Goal: Task Accomplishment & Management: Manage account settings

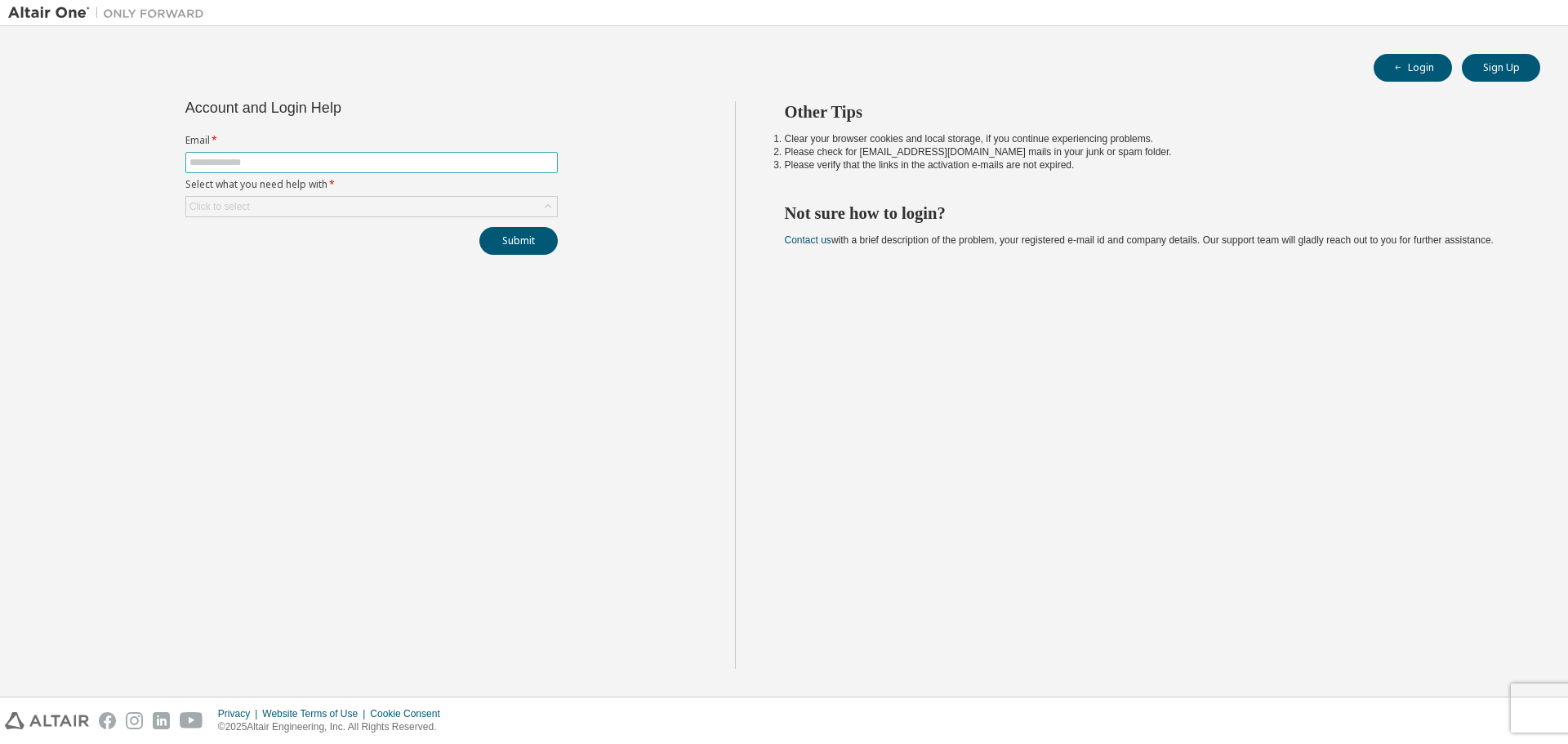
click at [289, 167] on input "text" at bounding box center [370, 162] width 364 height 13
type input "**********"
click at [212, 210] on div "Click to select" at bounding box center [219, 207] width 61 height 13
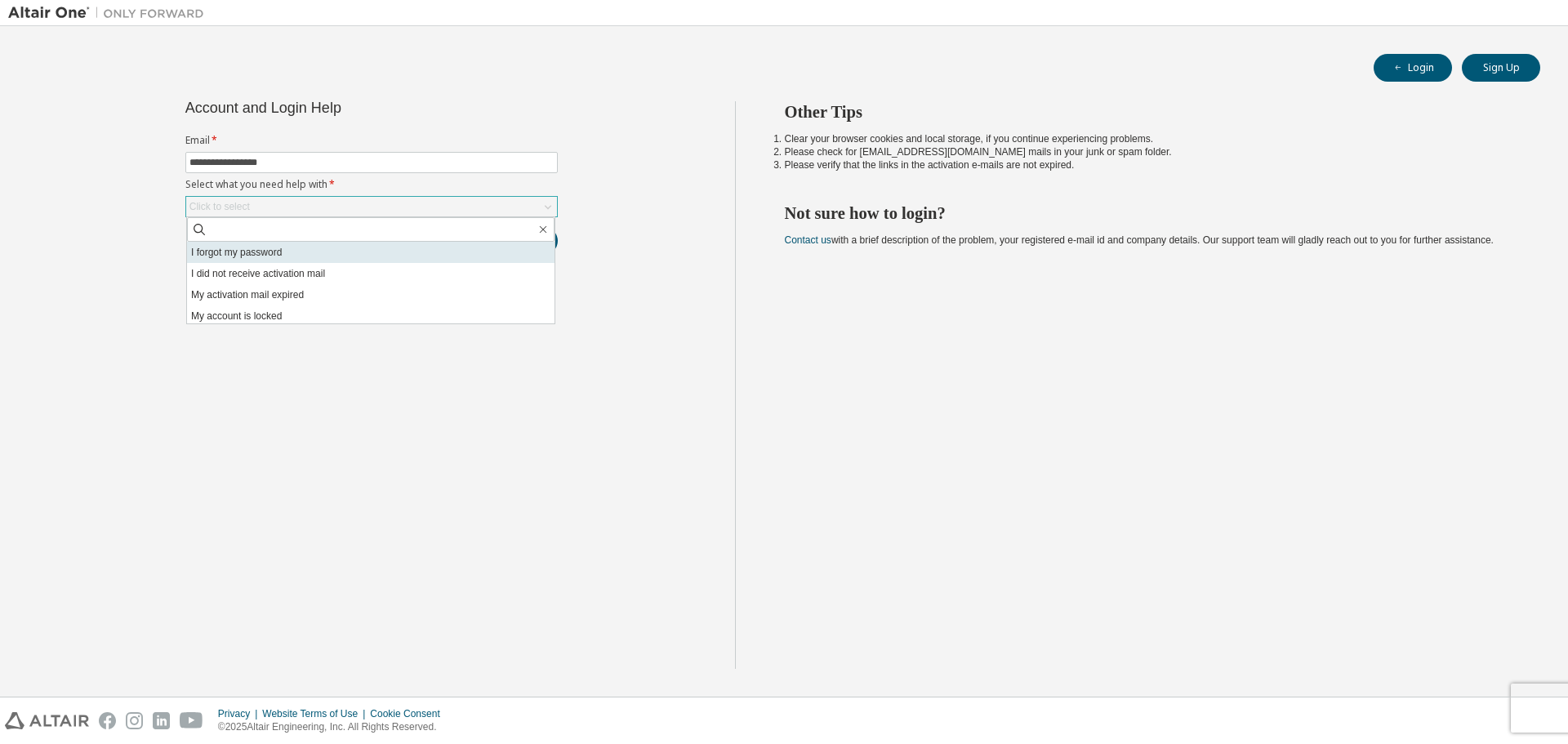
click at [218, 248] on li "I forgot my password" at bounding box center [370, 253] width 368 height 21
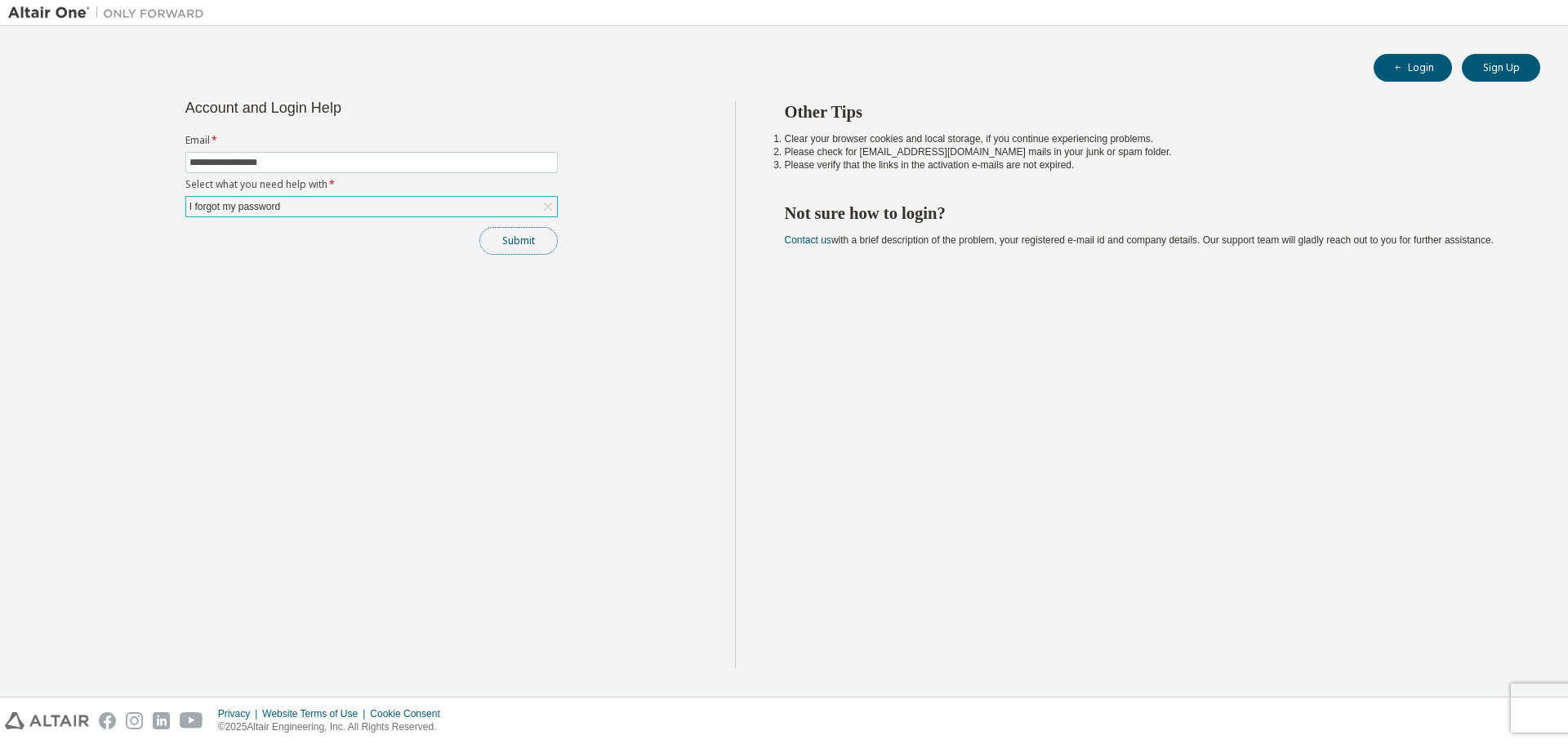
click at [522, 230] on button "Submit" at bounding box center [519, 240] width 79 height 28
click at [1375, 719] on div "Bad Request" at bounding box center [1439, 710] width 161 height 20
click at [1337, 708] on icon at bounding box center [1339, 710] width 20 height 20
click at [524, 243] on button "Submit" at bounding box center [519, 240] width 79 height 28
